Goal: Task Accomplishment & Management: Manage account settings

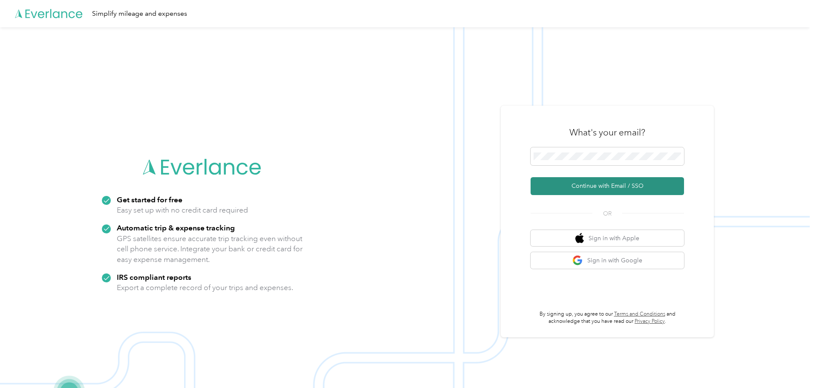
click at [605, 183] on button "Continue with Email / SSO" at bounding box center [607, 186] width 153 height 18
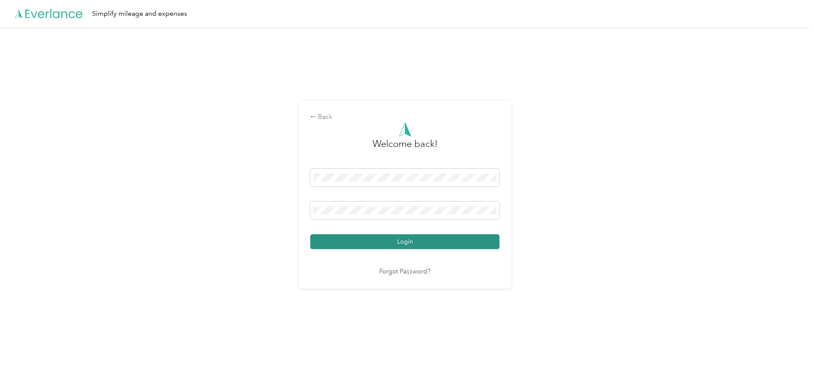
click at [464, 240] on button "Login" at bounding box center [404, 241] width 189 height 15
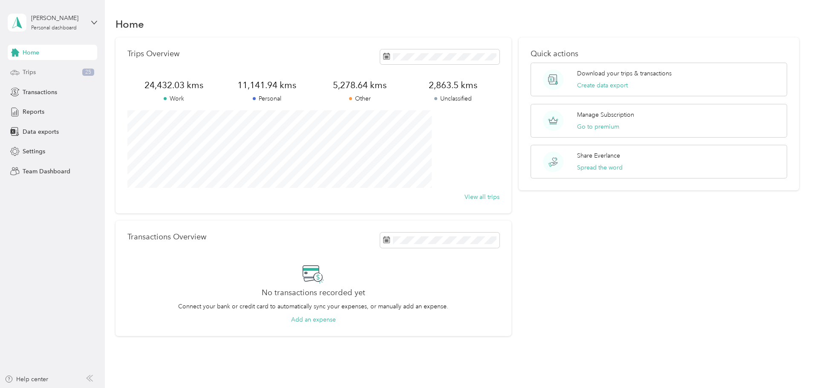
click at [35, 72] on span "Trips" at bounding box center [29, 72] width 13 height 9
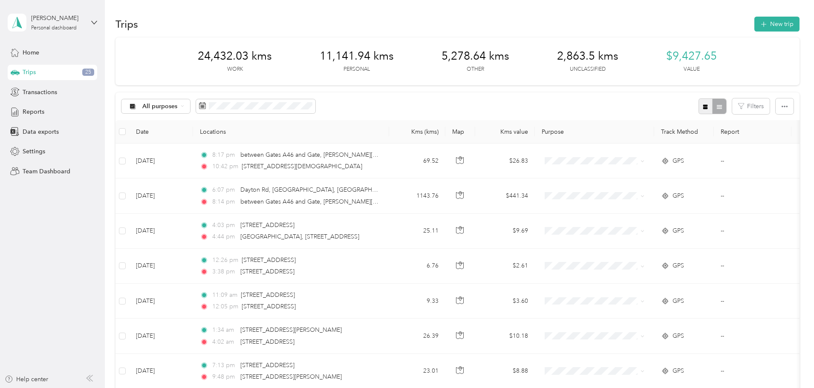
click at [702, 108] on icon "button" at bounding box center [705, 107] width 6 height 6
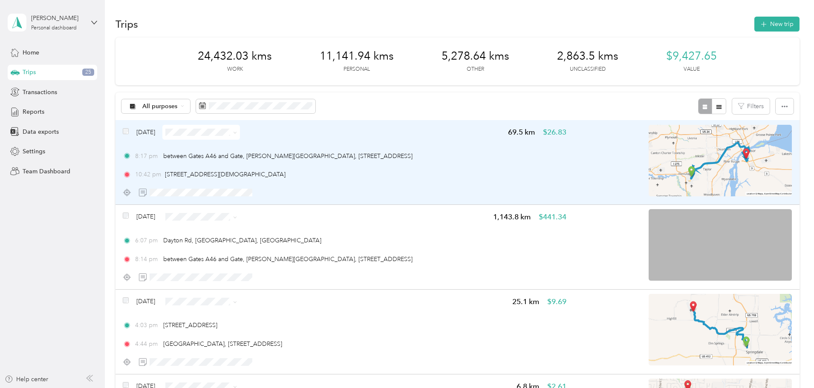
click at [649, 151] on img at bounding box center [720, 161] width 143 height 72
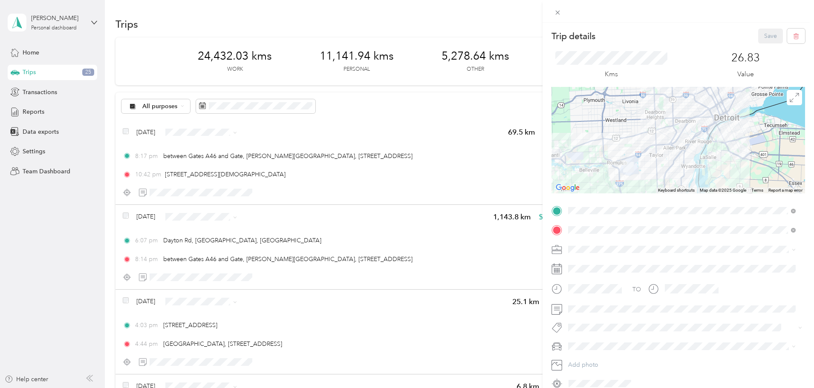
click at [587, 295] on span "Consultant" at bounding box center [585, 294] width 29 height 7
click at [503, 234] on div "Trip details Save This trip cannot be edited because it is either under review,…" at bounding box center [407, 194] width 814 height 388
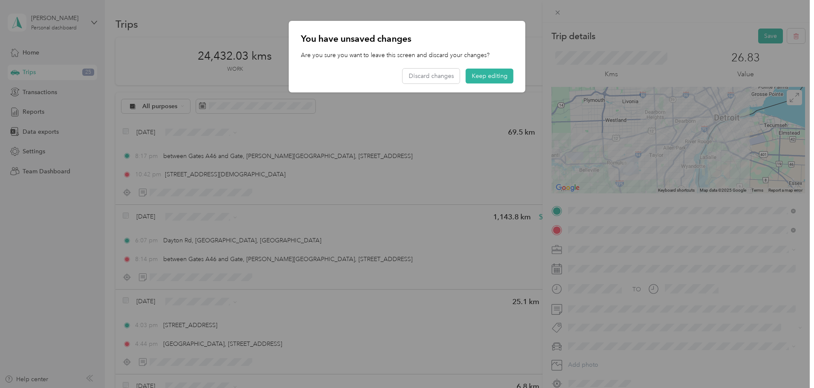
click at [718, 27] on div at bounding box center [407, 194] width 814 height 388
click at [484, 81] on button "Keep editing" at bounding box center [490, 76] width 48 height 15
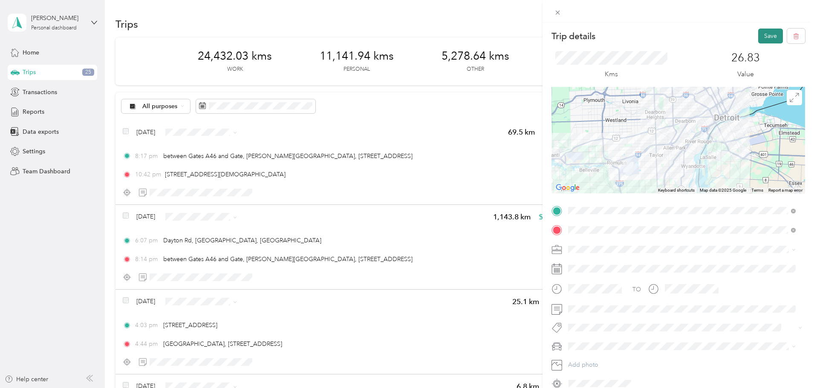
click at [764, 40] on button "Save" at bounding box center [770, 36] width 25 height 15
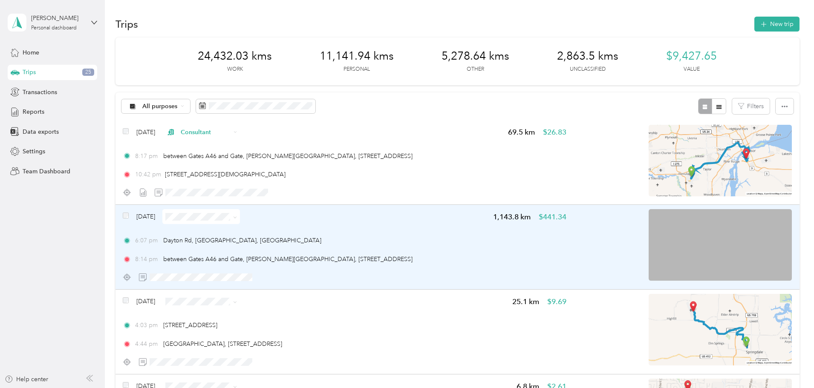
click at [672, 266] on img at bounding box center [720, 245] width 143 height 72
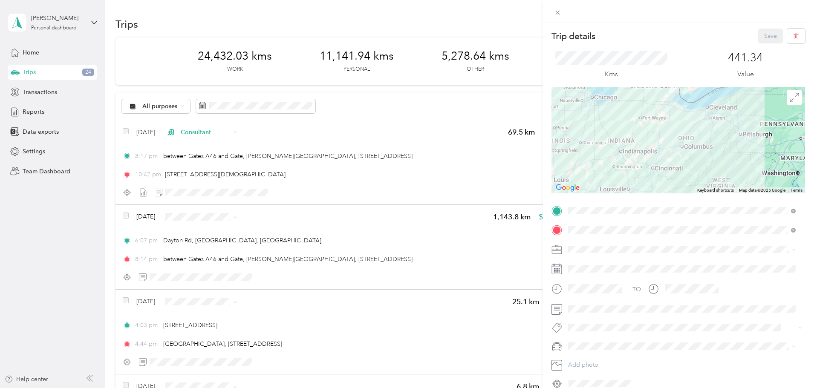
drag, startPoint x: 667, startPoint y: 179, endPoint x: 661, endPoint y: 110, distance: 68.9
click at [661, 110] on div at bounding box center [678, 140] width 254 height 107
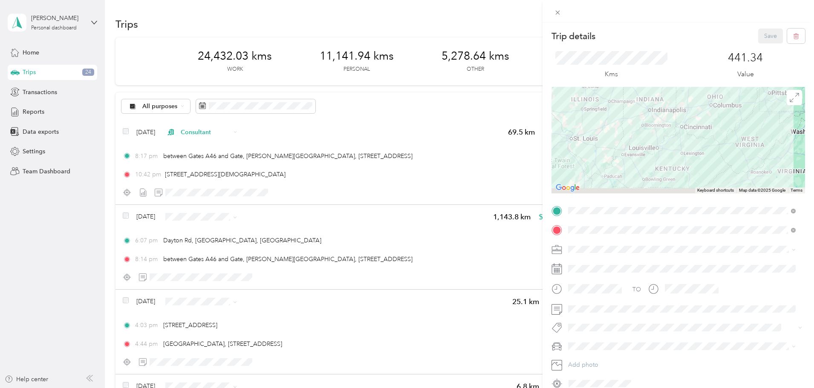
drag, startPoint x: 617, startPoint y: 187, endPoint x: 661, endPoint y: 131, distance: 71.9
click at [661, 130] on div at bounding box center [678, 140] width 254 height 107
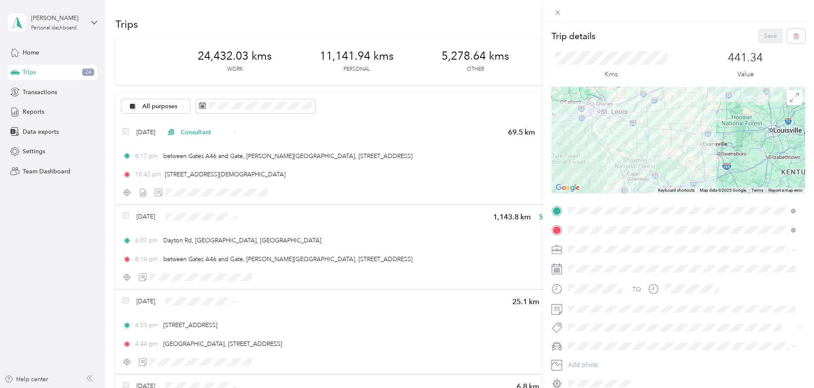
drag, startPoint x: 560, startPoint y: 168, endPoint x: 609, endPoint y: 188, distance: 53.5
click at [609, 188] on div at bounding box center [678, 140] width 254 height 107
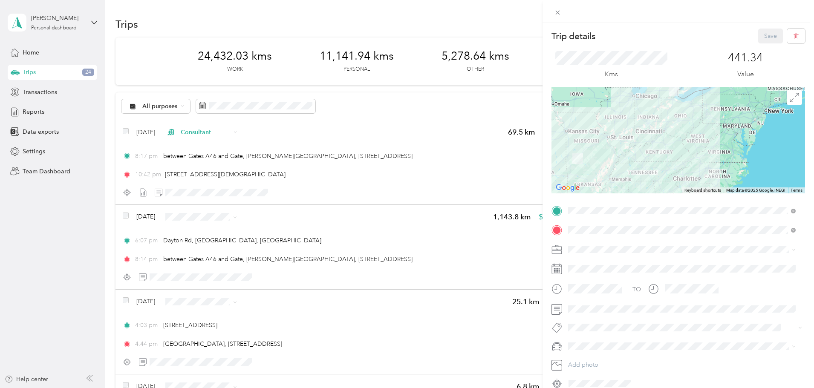
drag, startPoint x: 595, startPoint y: 109, endPoint x: 608, endPoint y: 133, distance: 28.0
click at [608, 133] on div at bounding box center [678, 140] width 254 height 107
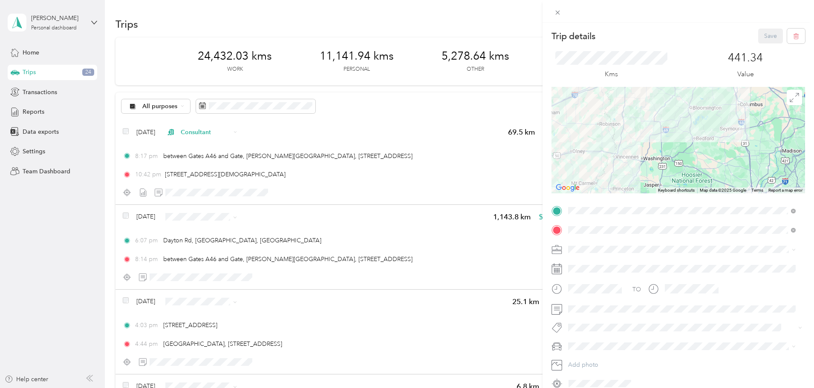
drag, startPoint x: 599, startPoint y: 130, endPoint x: 602, endPoint y: 194, distance: 64.0
click at [602, 194] on div "Trip details Save This trip cannot be edited because it is either under review,…" at bounding box center [678, 210] width 254 height 362
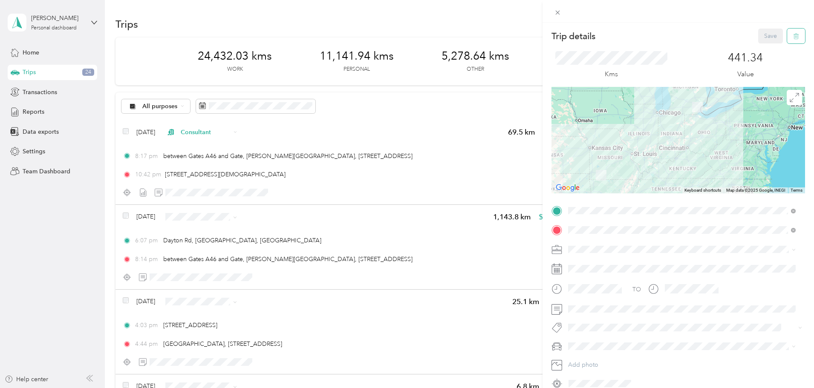
click at [793, 37] on button "button" at bounding box center [796, 36] width 18 height 15
click at [763, 46] on button "Yes" at bounding box center [764, 47] width 17 height 14
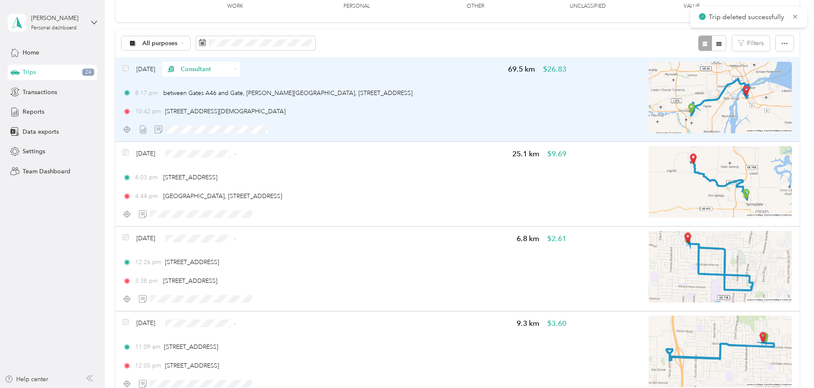
scroll to position [85, 0]
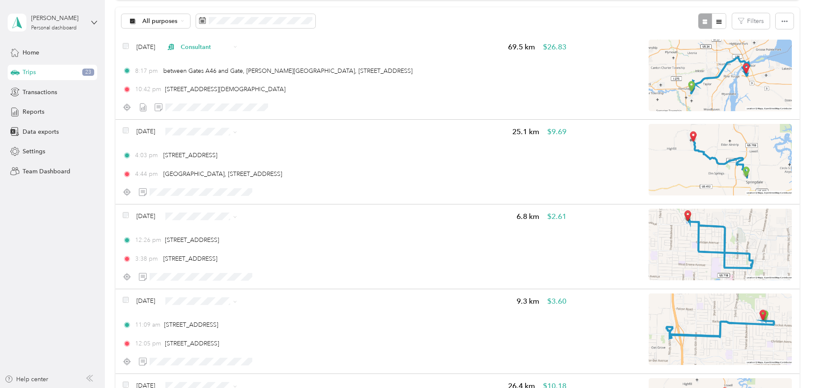
click at [261, 191] on span "Other" at bounding box center [279, 191] width 51 height 9
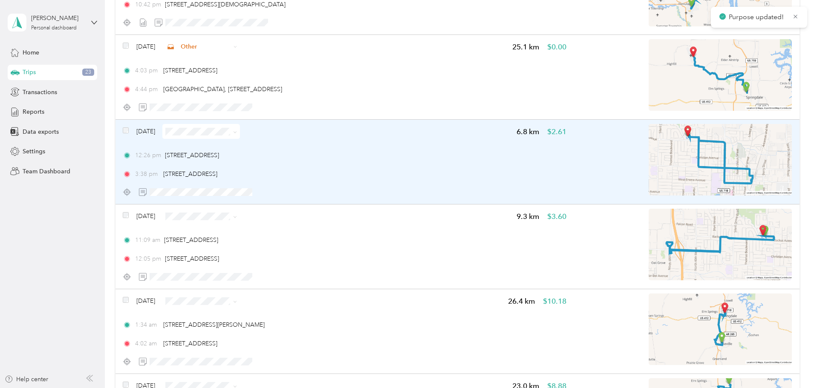
scroll to position [170, 0]
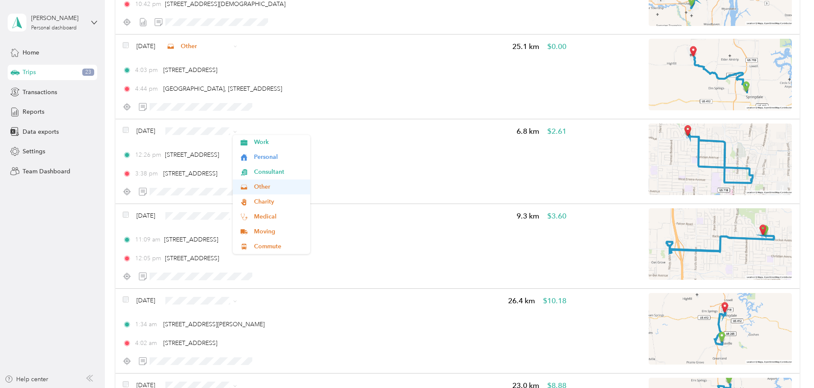
click at [269, 192] on span "Other" at bounding box center [279, 187] width 51 height 9
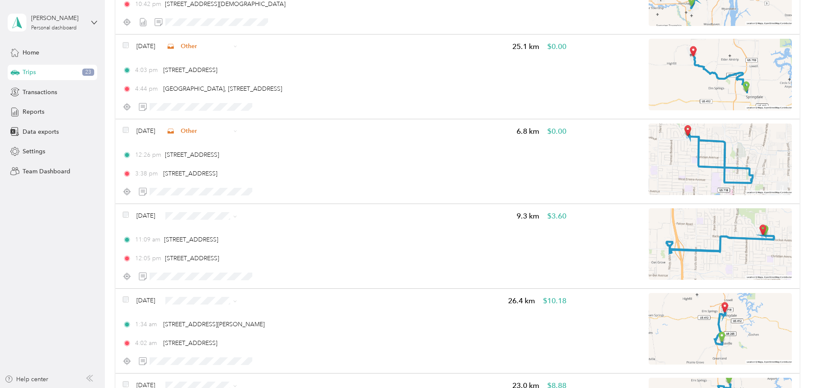
click at [273, 277] on span "Other" at bounding box center [279, 275] width 51 height 9
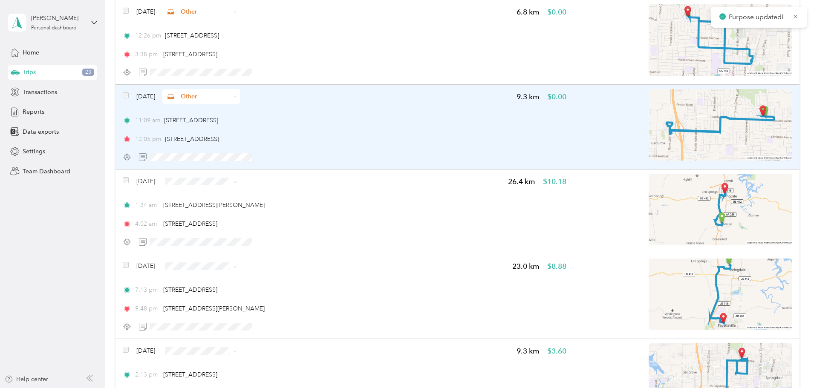
scroll to position [298, 0]
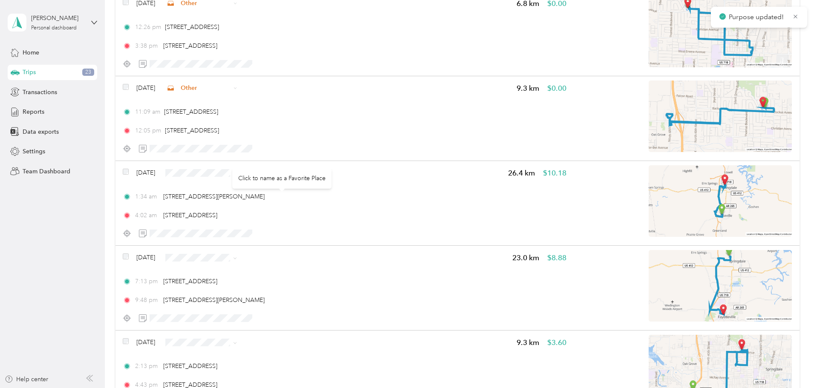
click at [262, 173] on div "Click to name as a Favorite Place" at bounding box center [281, 178] width 99 height 21
click at [277, 232] on span "Other" at bounding box center [283, 233] width 51 height 9
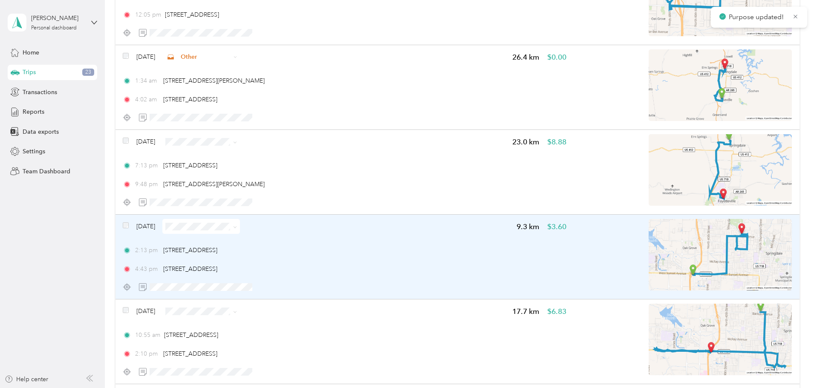
scroll to position [426, 0]
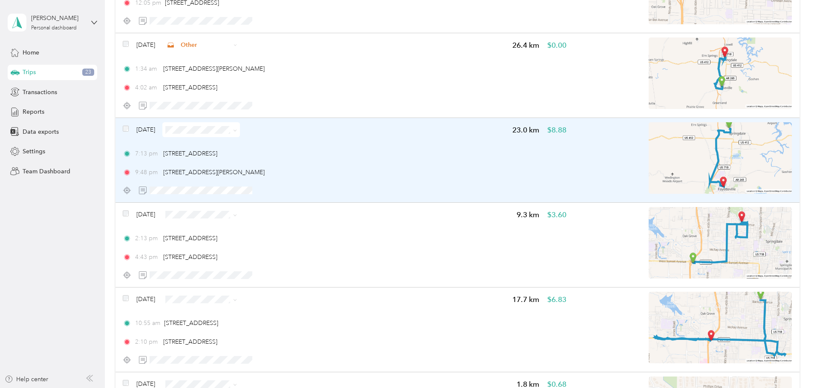
click at [237, 131] on icon at bounding box center [235, 131] width 4 height 4
click at [299, 190] on span "Other" at bounding box center [283, 190] width 51 height 9
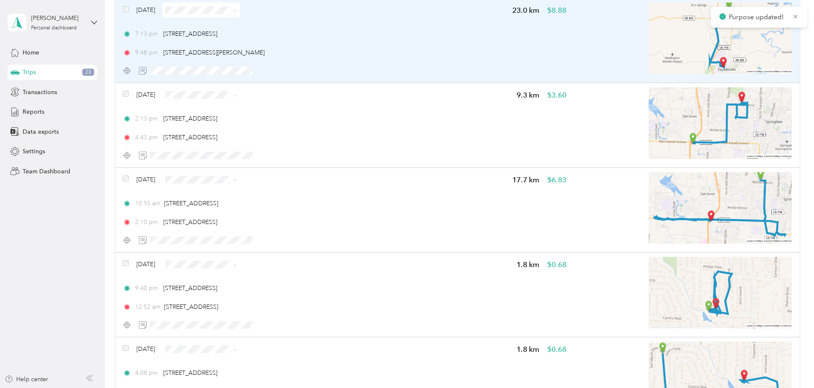
scroll to position [554, 0]
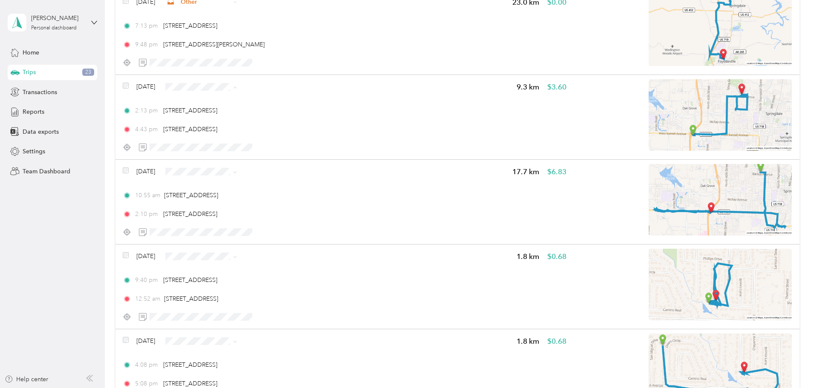
click at [282, 150] on span "Other" at bounding box center [283, 147] width 51 height 9
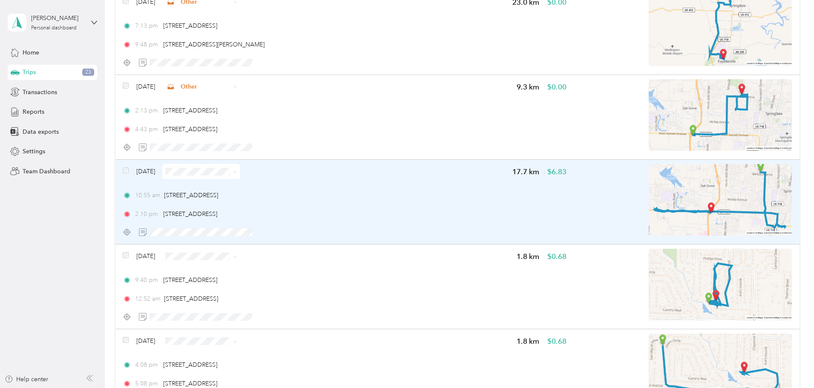
click at [237, 172] on span at bounding box center [233, 171] width 7 height 9
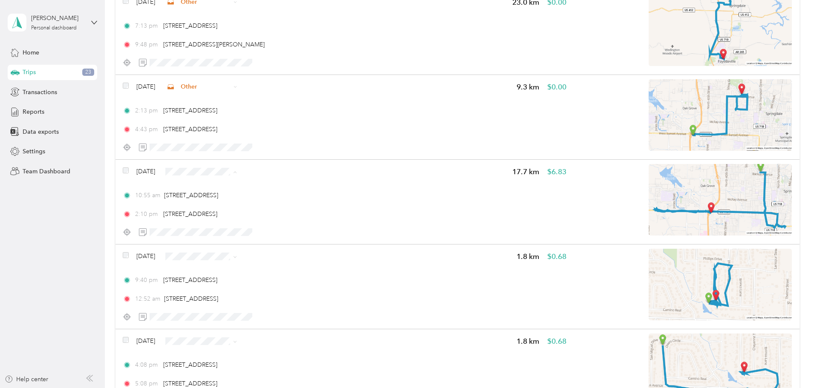
click at [274, 232] on span "Other" at bounding box center [283, 232] width 51 height 9
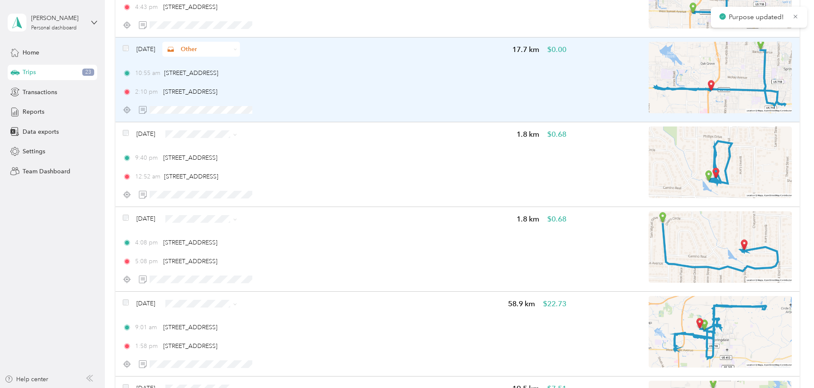
scroll to position [682, 0]
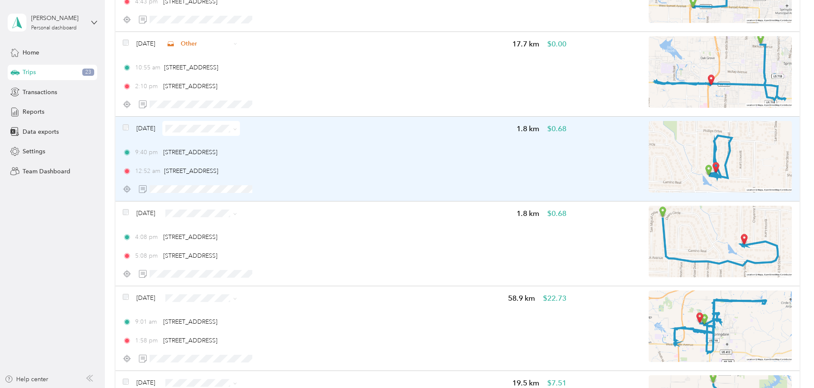
click at [186, 128] on div "[DATE]" at bounding box center [181, 128] width 117 height 15
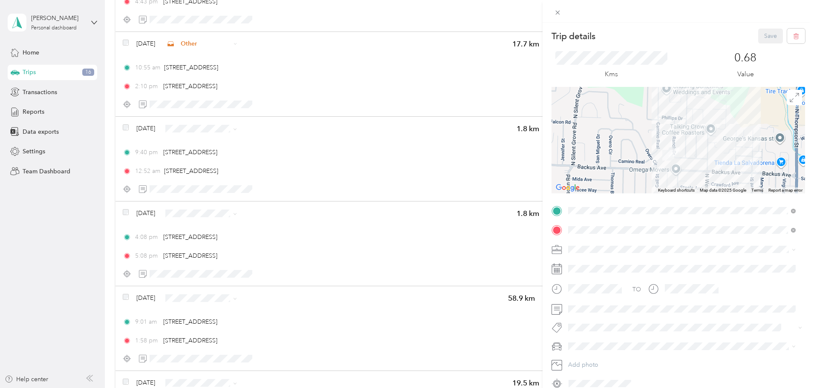
click at [181, 124] on div "Trip details Save This trip cannot be edited because it is either under review,…" at bounding box center [407, 194] width 814 height 388
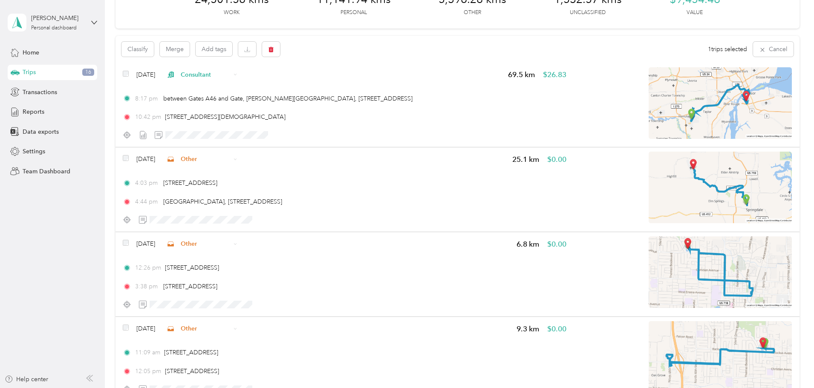
scroll to position [42, 0]
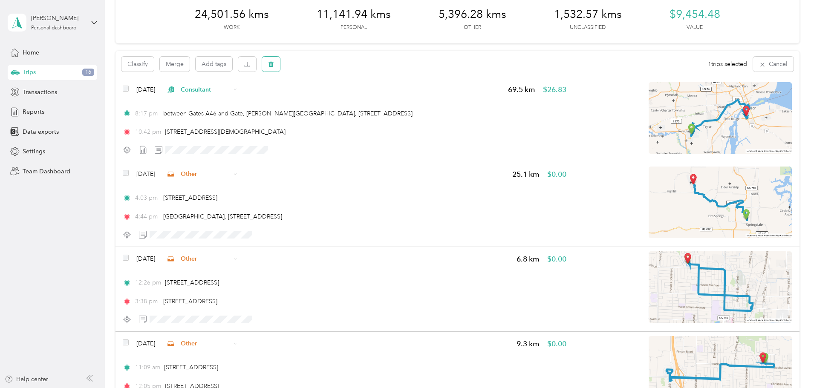
click at [274, 65] on icon "button" at bounding box center [270, 65] width 5 height 6
click at [385, 99] on button "Yes" at bounding box center [391, 100] width 17 height 14
click at [178, 66] on span "All purposes" at bounding box center [159, 65] width 35 height 6
click at [214, 97] on span "Unclassified" at bounding box center [219, 93] width 41 height 9
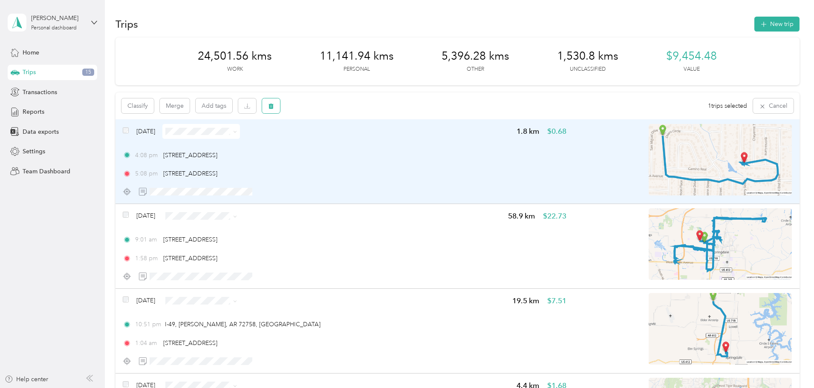
click at [280, 107] on button "button" at bounding box center [271, 105] width 18 height 15
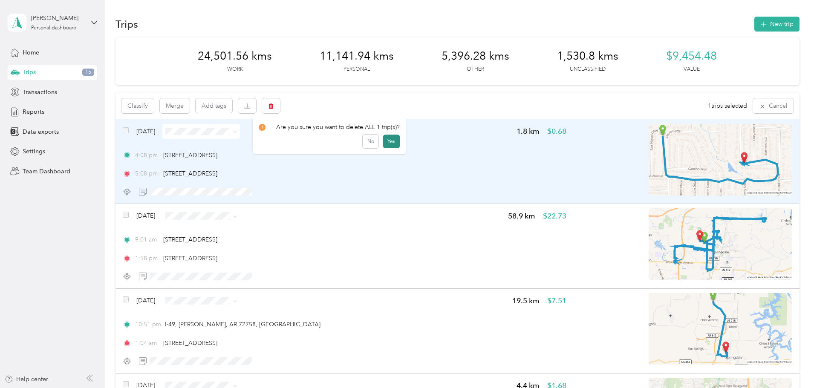
click at [385, 141] on button "Yes" at bounding box center [391, 142] width 17 height 14
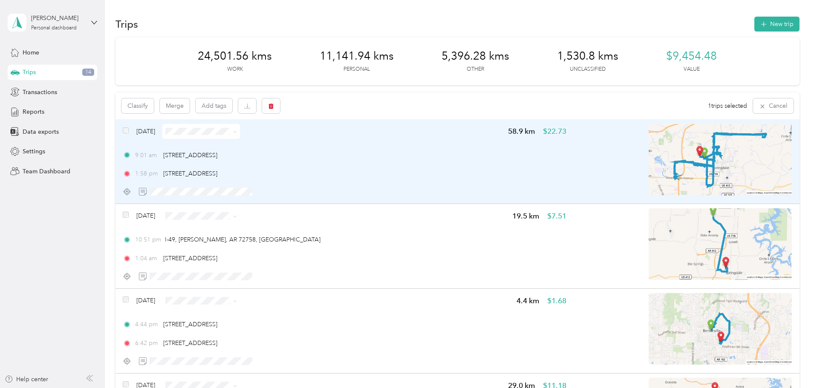
click at [276, 191] on span "Other" at bounding box center [283, 189] width 51 height 9
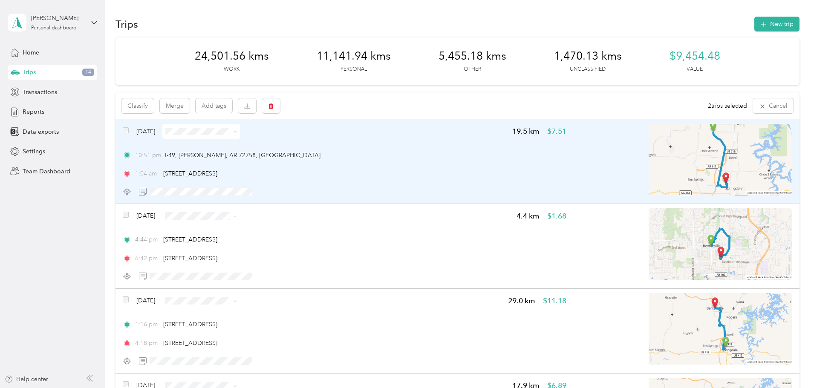
click at [271, 193] on span "Other" at bounding box center [283, 191] width 51 height 9
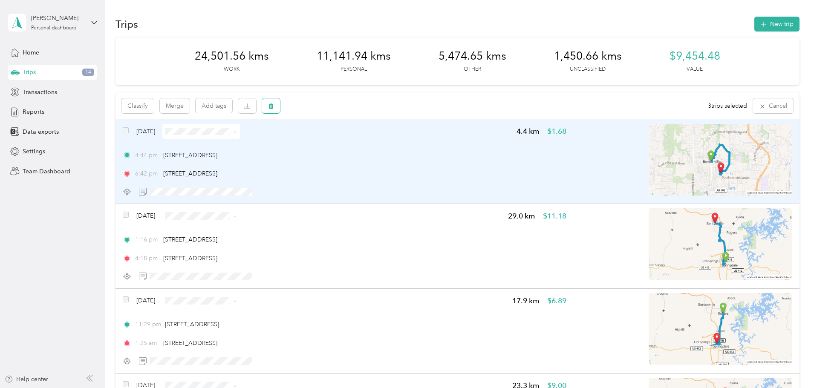
click at [274, 109] on icon "button" at bounding box center [270, 107] width 5 height 6
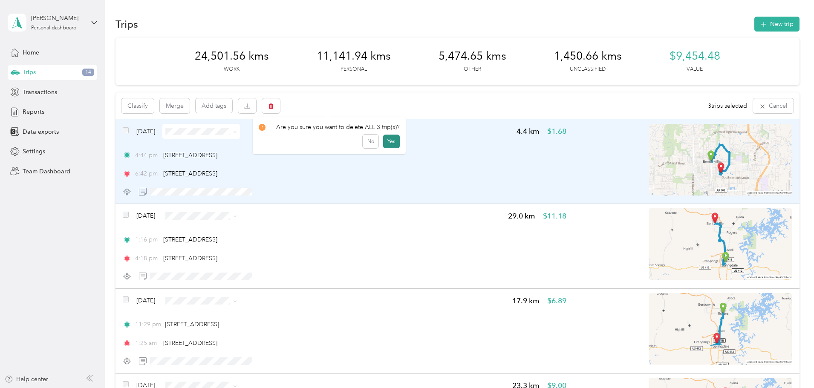
click at [388, 142] on button "Yes" at bounding box center [391, 142] width 17 height 14
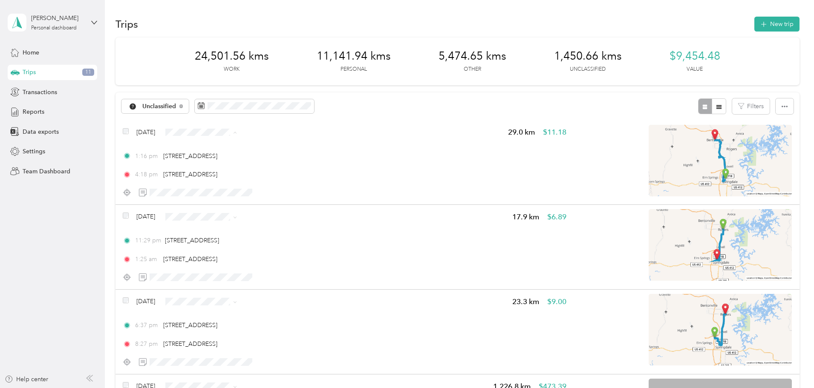
click at [273, 196] on li "Other" at bounding box center [276, 192] width 78 height 15
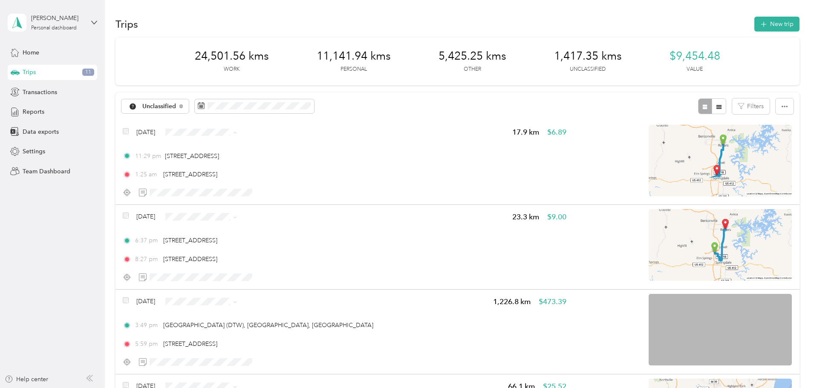
click at [274, 190] on span "Other" at bounding box center [283, 192] width 51 height 9
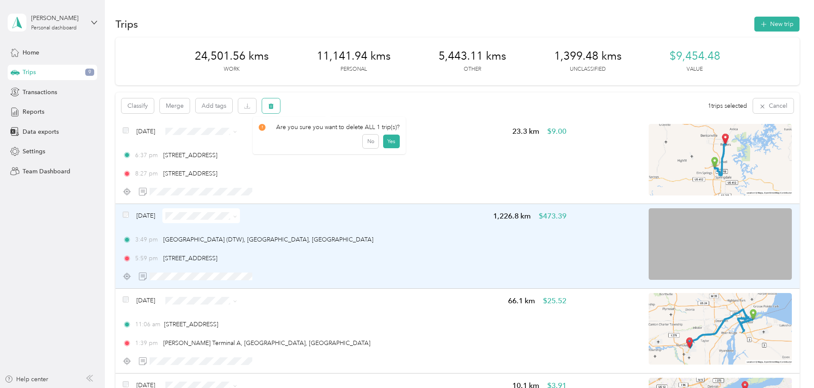
click at [280, 110] on button "button" at bounding box center [271, 105] width 18 height 15
click at [365, 140] on button "No" at bounding box center [371, 142] width 16 height 14
click at [274, 106] on icon "button" at bounding box center [271, 106] width 6 height 6
click at [384, 141] on button "Yes" at bounding box center [391, 142] width 17 height 14
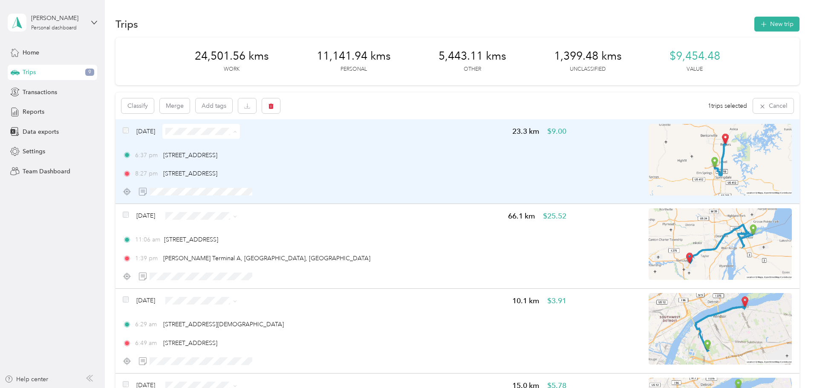
click at [261, 193] on span "Other" at bounding box center [283, 191] width 51 height 9
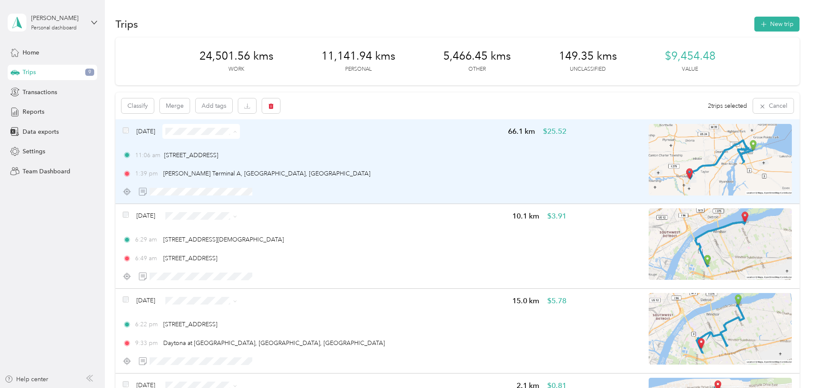
click at [278, 176] on span "Consultant" at bounding box center [283, 177] width 51 height 9
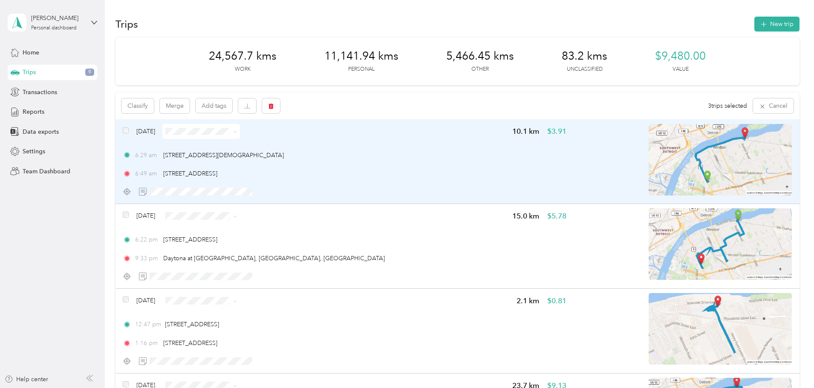
click at [236, 131] on icon at bounding box center [235, 132] width 3 height 2
click at [261, 146] on span "Work" at bounding box center [283, 146] width 51 height 9
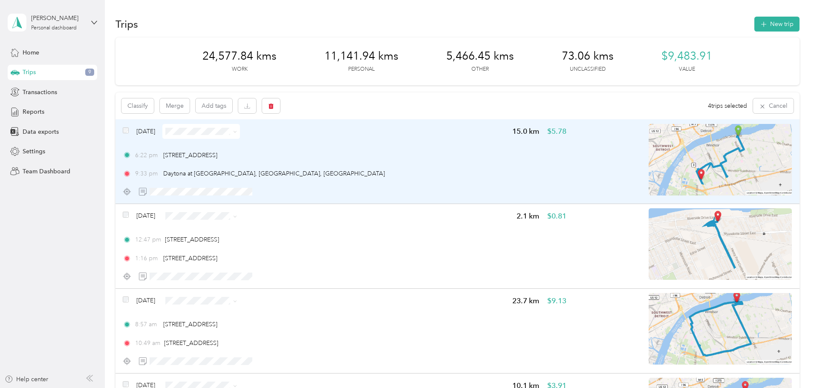
click at [265, 145] on span "Work" at bounding box center [283, 146] width 51 height 9
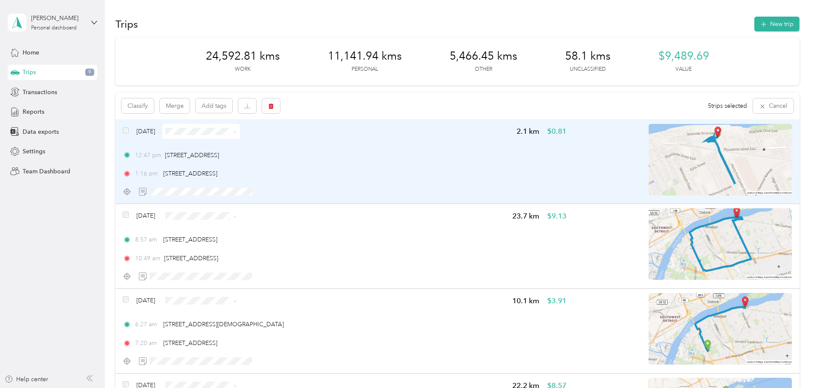
click at [240, 136] on span at bounding box center [201, 131] width 78 height 15
click at [263, 147] on span "Work" at bounding box center [283, 146] width 51 height 9
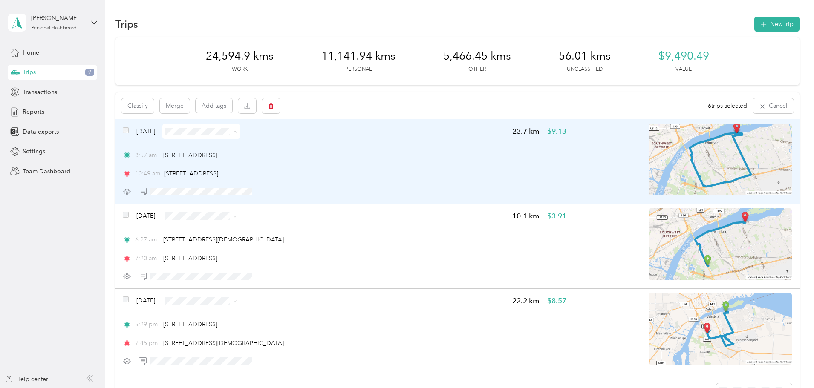
click at [259, 146] on span "Work" at bounding box center [283, 147] width 51 height 9
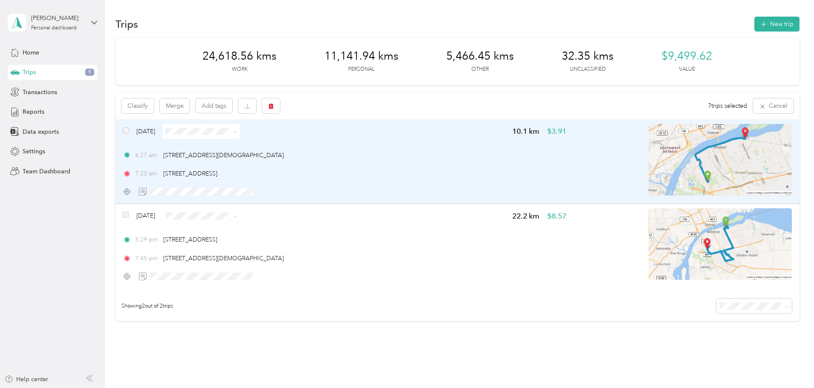
click at [264, 150] on span "Work" at bounding box center [283, 147] width 51 height 9
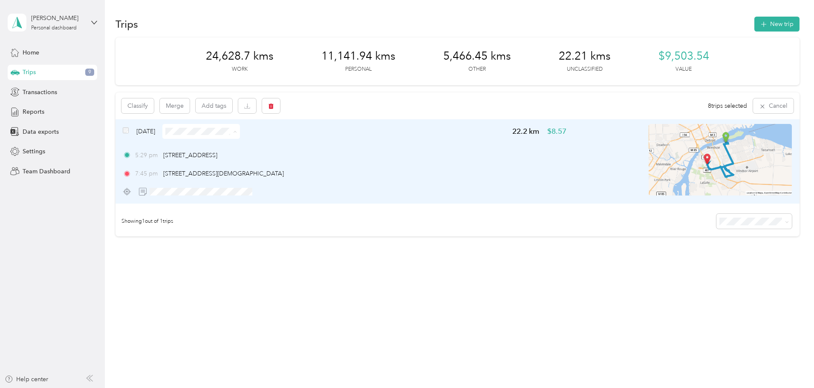
click at [260, 145] on span "Work" at bounding box center [284, 147] width 51 height 9
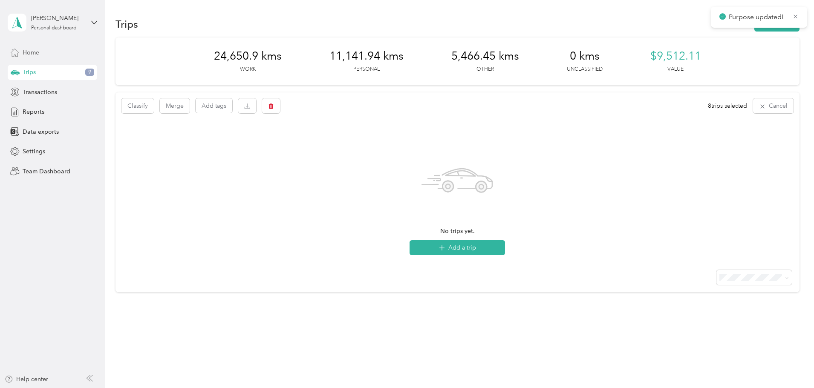
click at [23, 54] on span "Home" at bounding box center [31, 52] width 17 height 9
